Goal: Task Accomplishment & Management: Use online tool/utility

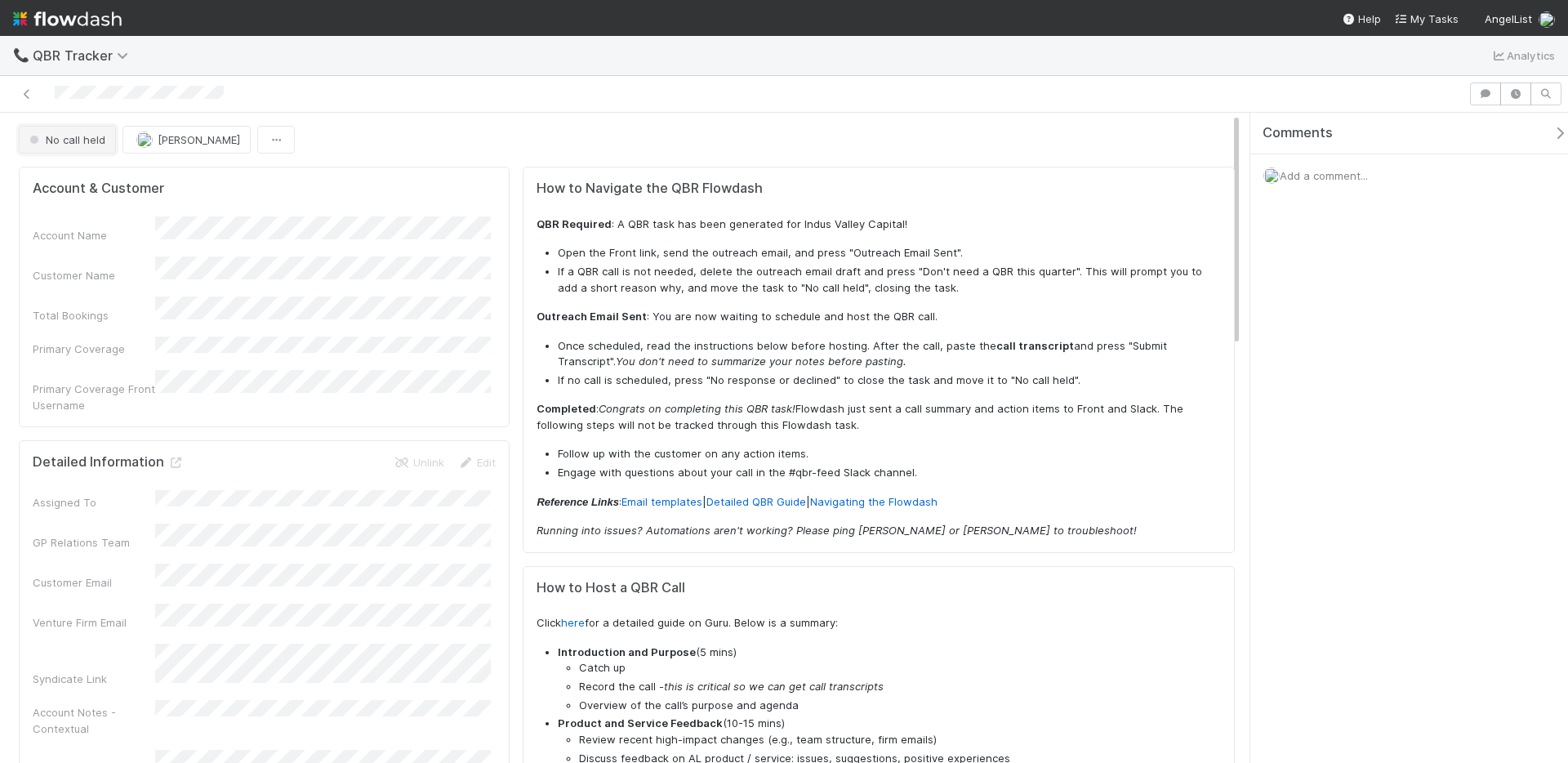
click at [64, 144] on span "No call held" at bounding box center [65, 139] width 79 height 13
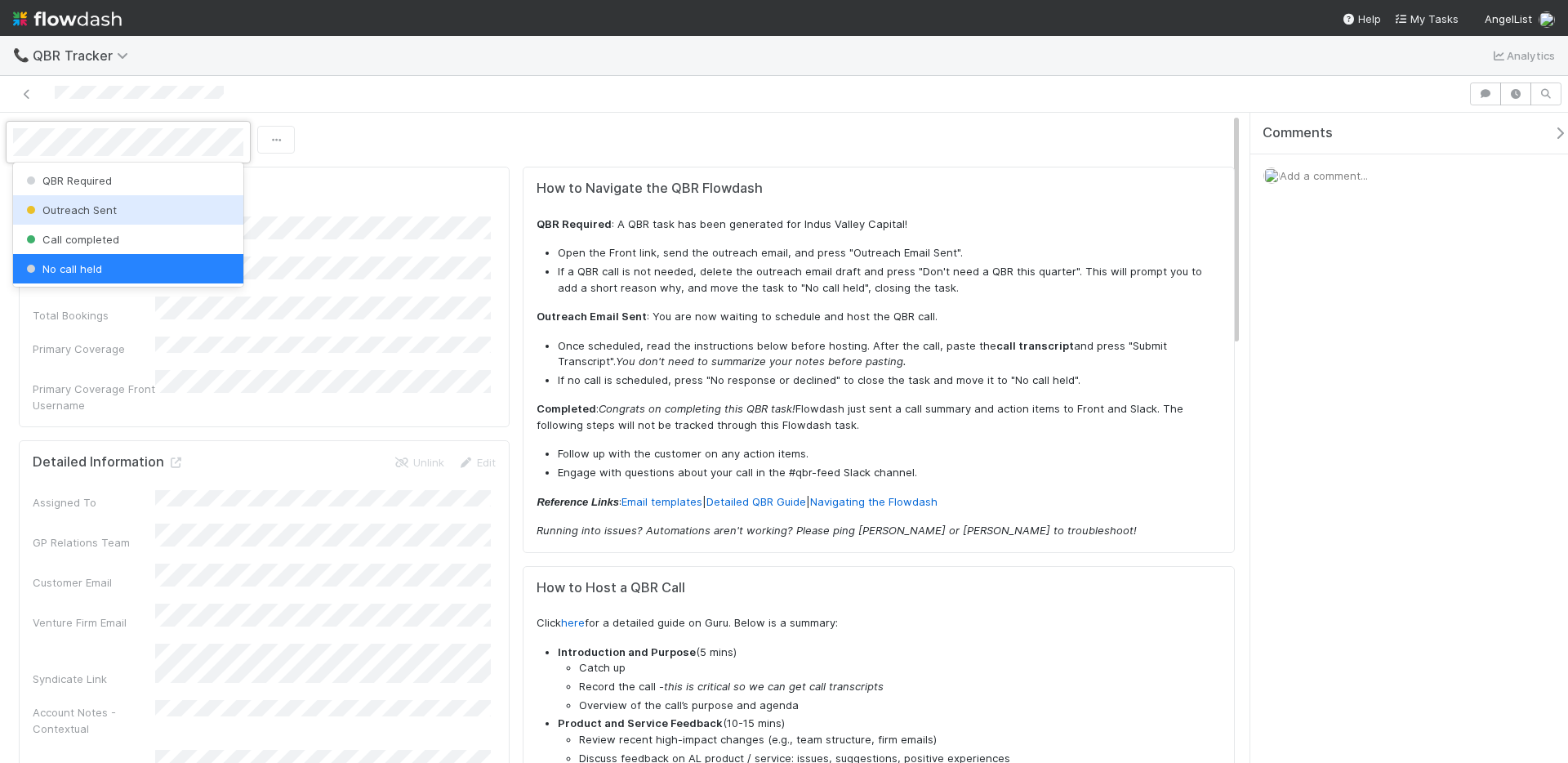
click at [69, 213] on span "Outreach Sent" at bounding box center [70, 210] width 94 height 13
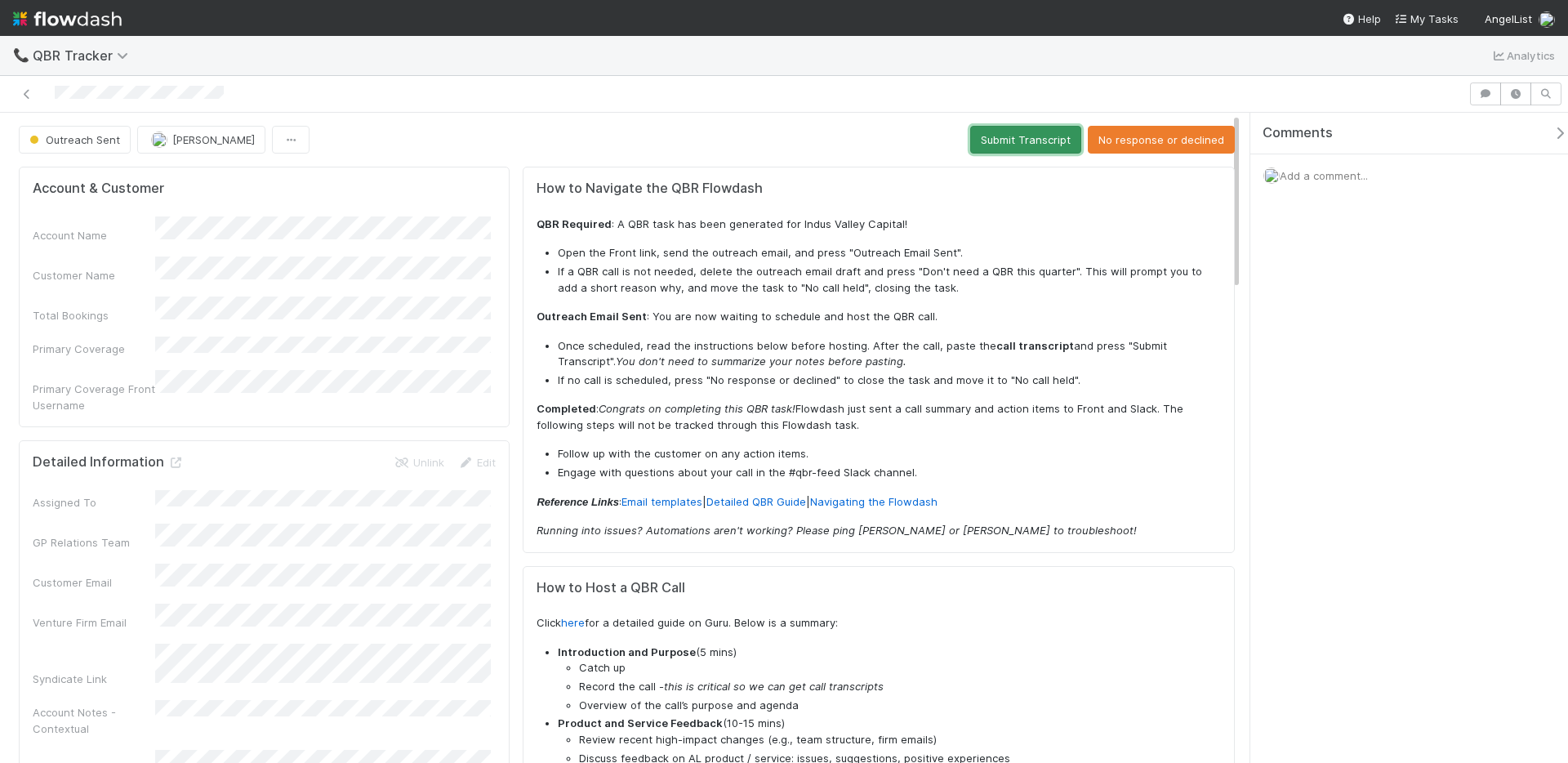
click at [1011, 144] on button "Submit Transcript" at bounding box center [1026, 140] width 111 height 28
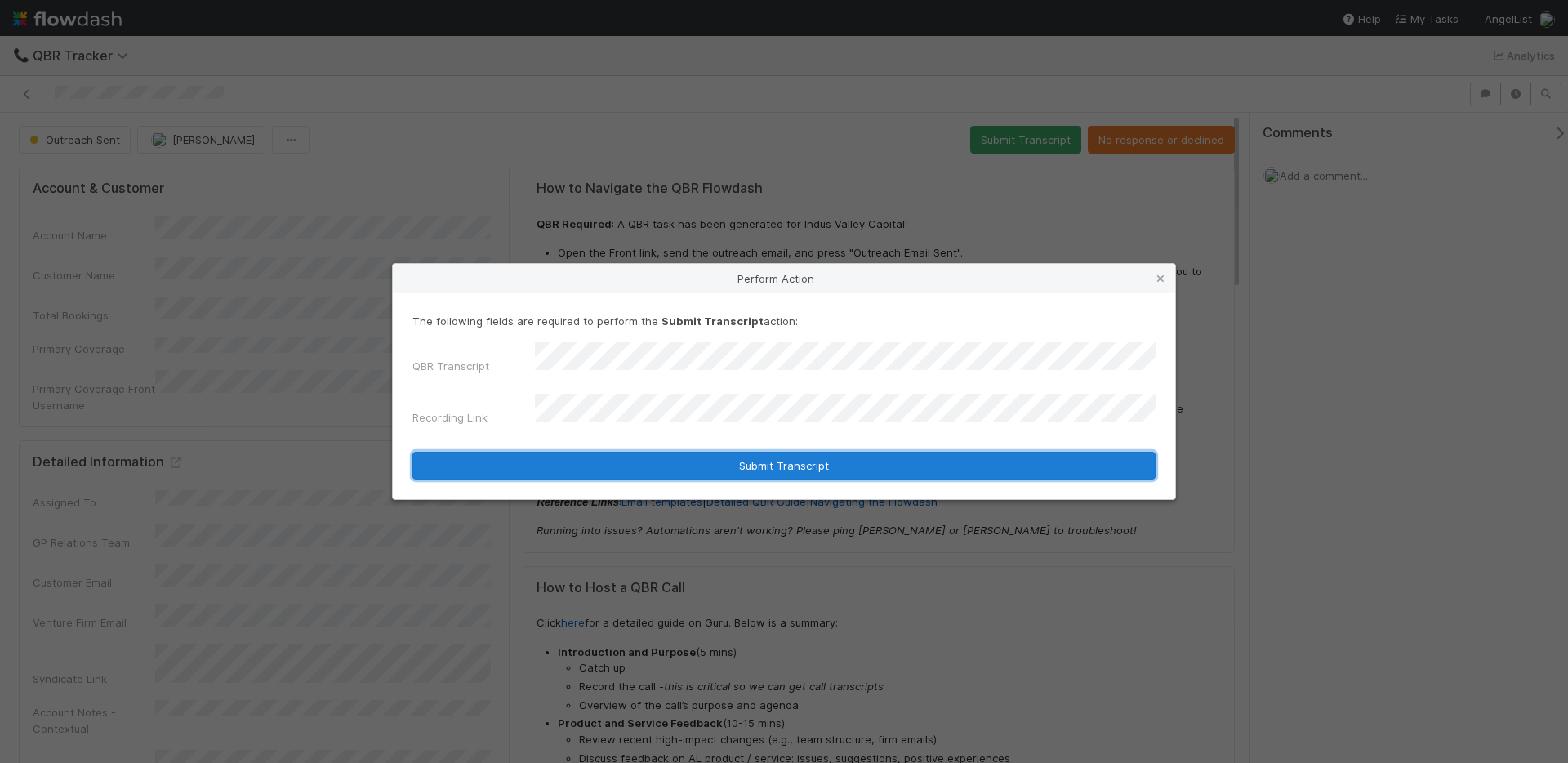
click at [670, 458] on button "Submit Transcript" at bounding box center [784, 465] width 743 height 28
